Goal: Task Accomplishment & Management: Use online tool/utility

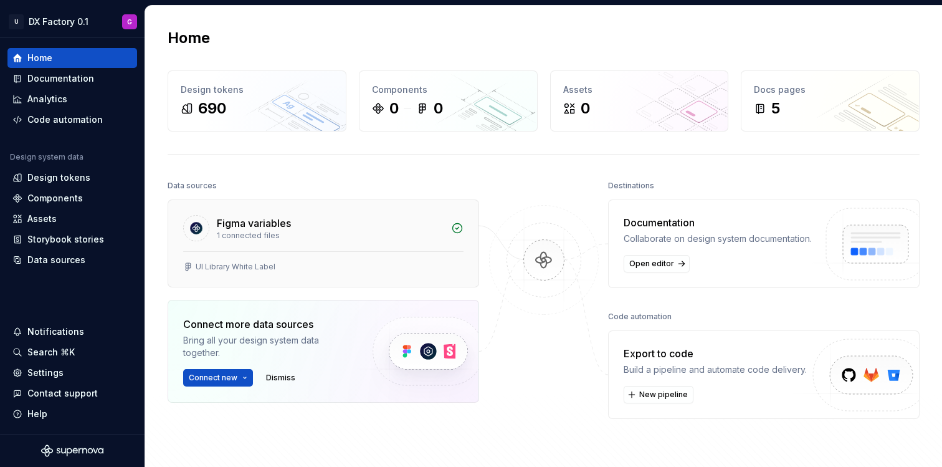
click at [228, 235] on div "1 connected files" at bounding box center [330, 235] width 227 height 10
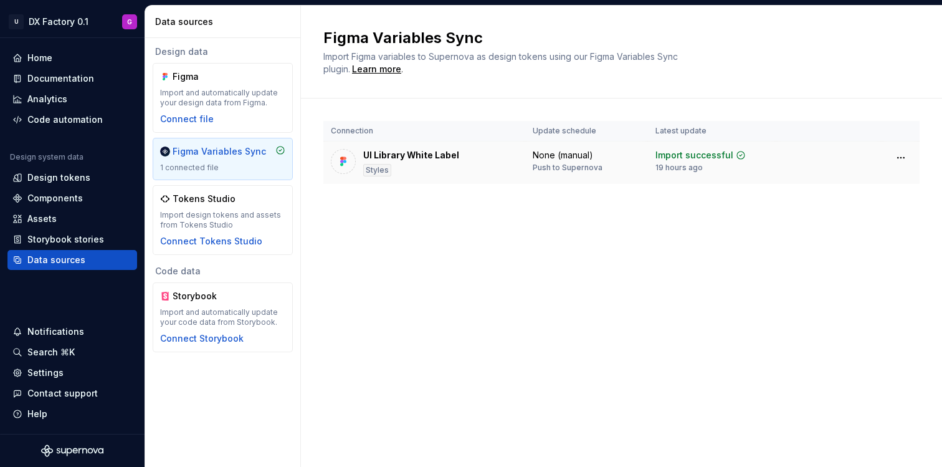
click at [457, 161] on div "UI Library White Label Styles" at bounding box center [424, 162] width 187 height 27
click at [205, 123] on div "Connect file" at bounding box center [187, 119] width 54 height 12
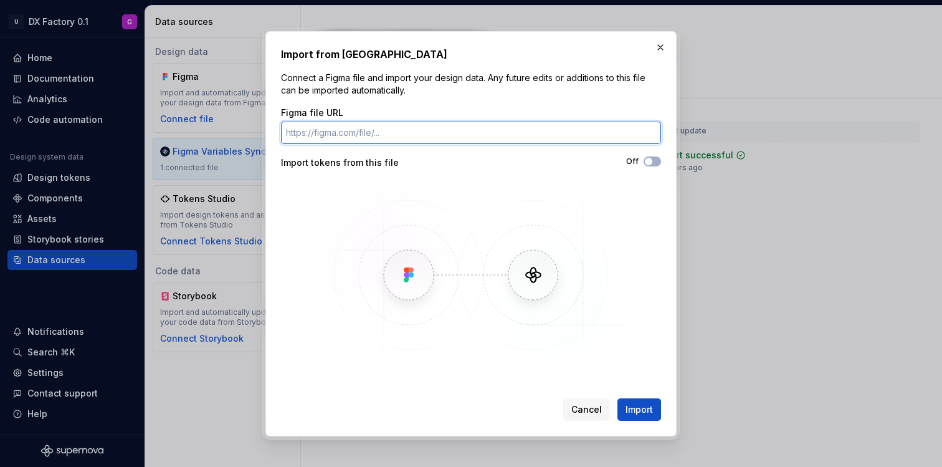
click at [366, 128] on input "Figma file URL" at bounding box center [471, 132] width 380 height 22
paste input "[URL][DOMAIN_NAME]"
type input "[URL][DOMAIN_NAME]"
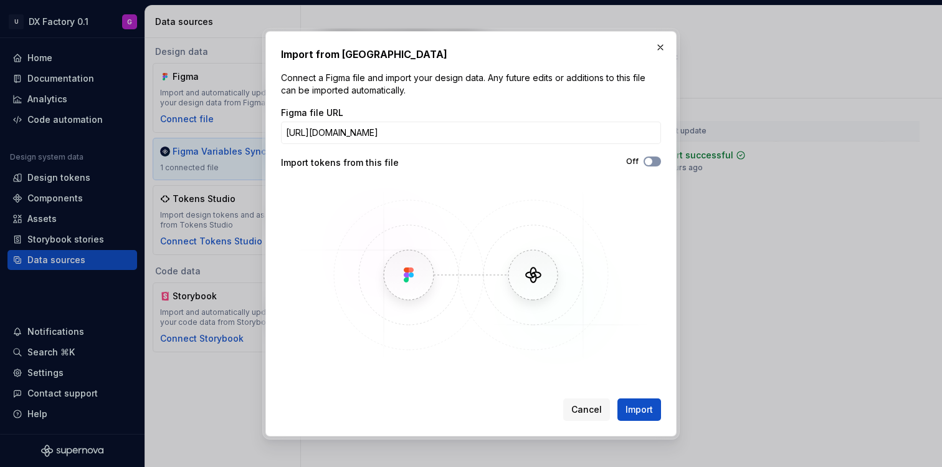
scroll to position [0, 0]
click at [653, 158] on icon "button" at bounding box center [648, 161] width 10 height 7
click at [644, 405] on span "Import" at bounding box center [638, 409] width 27 height 12
click at [661, 47] on button "button" at bounding box center [660, 47] width 17 height 17
